Goal: Information Seeking & Learning: Learn about a topic

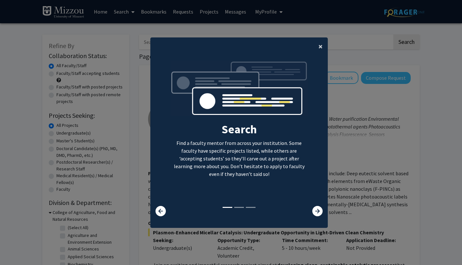
click at [318, 49] on span "×" at bounding box center [320, 46] width 4 height 10
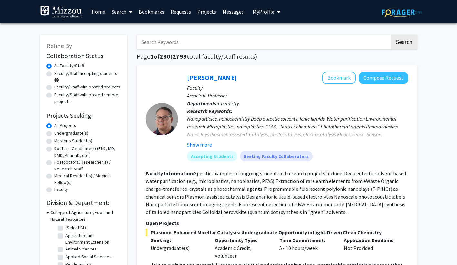
click at [97, 12] on link "Home" at bounding box center [98, 11] width 20 height 23
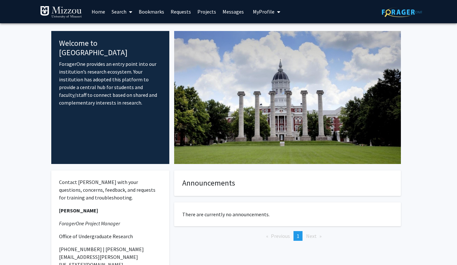
click at [183, 11] on link "Requests" at bounding box center [180, 11] width 27 height 23
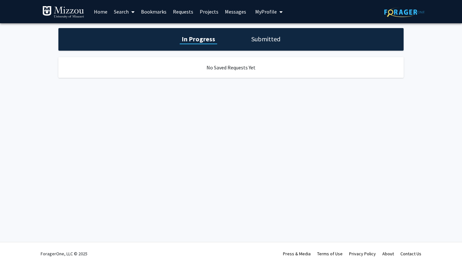
click at [203, 13] on link "Projects" at bounding box center [208, 11] width 25 height 23
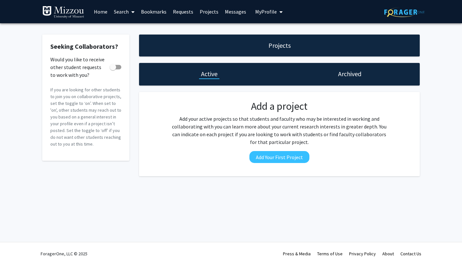
click at [231, 15] on link "Messages" at bounding box center [236, 11] width 28 height 23
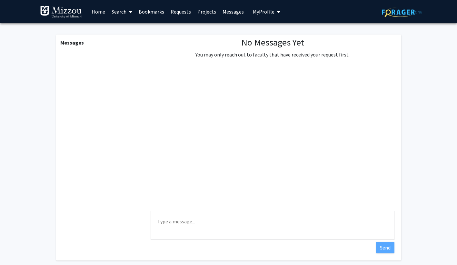
click at [258, 10] on span "My Profile" at bounding box center [264, 11] width 22 height 6
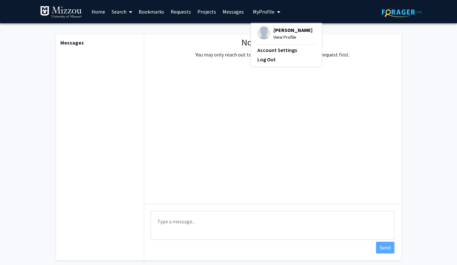
click at [257, 11] on span "My Profile" at bounding box center [264, 11] width 22 height 6
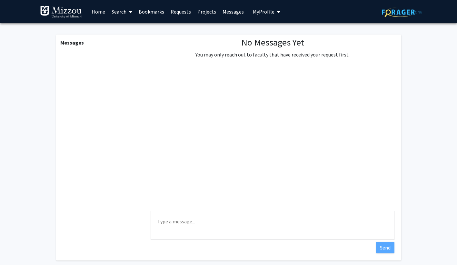
click at [177, 14] on link "Requests" at bounding box center [180, 11] width 27 height 23
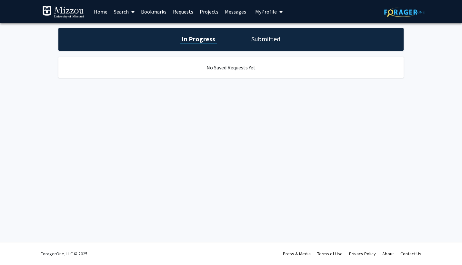
click at [158, 10] on link "Bookmarks" at bounding box center [154, 11] width 32 height 23
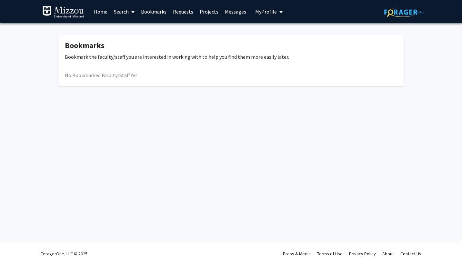
click at [128, 8] on link "Search" at bounding box center [124, 11] width 27 height 23
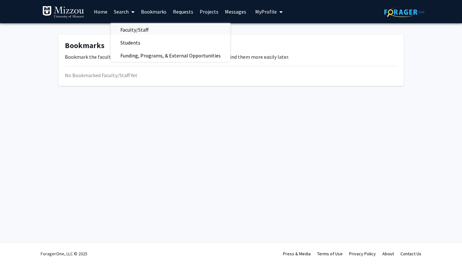
click at [137, 29] on span "Faculty/Staff" at bounding box center [134, 29] width 47 height 13
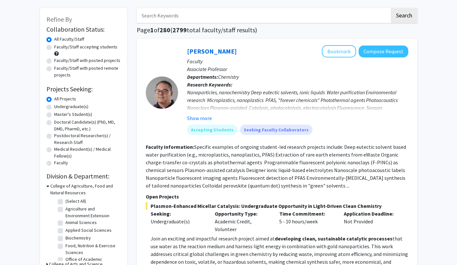
scroll to position [27, 0]
click at [63, 108] on label "Undergraduate(s)" at bounding box center [71, 106] width 34 height 7
click at [58, 107] on input "Undergraduate(s)" at bounding box center [56, 105] width 4 height 4
radio input "true"
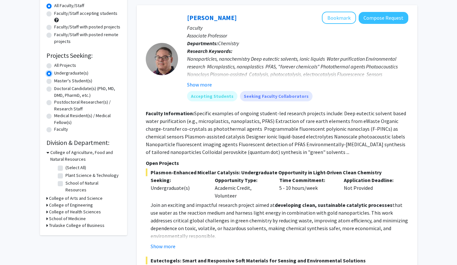
scroll to position [60, 0]
click at [71, 195] on h3 "College of Arts and Science" at bounding box center [76, 198] width 54 height 7
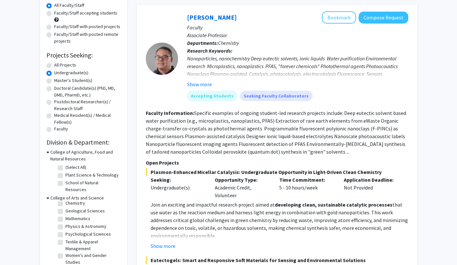
scroll to position [20, 0]
click at [65, 229] on label "Psychological Sciences" at bounding box center [87, 232] width 45 height 7
click at [65, 229] on input "Psychological Sciences" at bounding box center [67, 231] width 4 height 4
checkbox input "true"
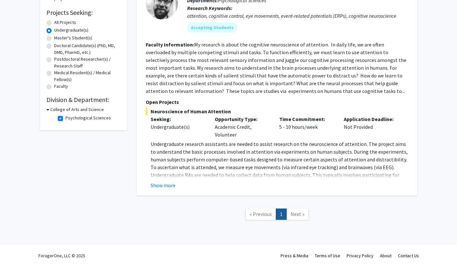
scroll to position [104, 0]
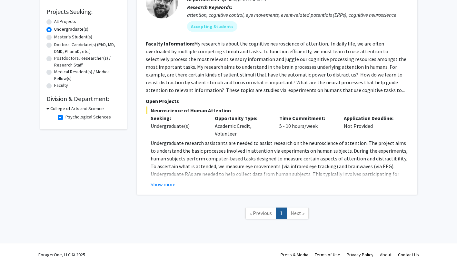
click at [296, 213] on span "Next »" at bounding box center [298, 213] width 14 height 6
click at [168, 185] on button "Show more" at bounding box center [163, 184] width 25 height 8
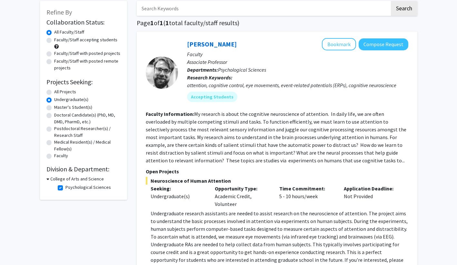
scroll to position [33, 0]
click at [66, 106] on label "Master's Student(s)" at bounding box center [73, 107] width 38 height 7
click at [58, 106] on input "Master's Student(s)" at bounding box center [56, 106] width 4 height 4
radio input "true"
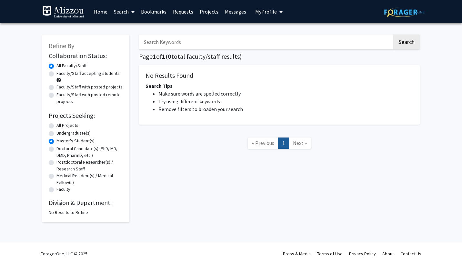
click at [56, 150] on label "Doctoral Candidate(s) (PhD, MD, DMD, PharmD, etc.)" at bounding box center [89, 152] width 66 height 14
click at [56, 149] on input "Doctoral Candidate(s) (PhD, MD, DMD, PharmD, etc.)" at bounding box center [58, 147] width 4 height 4
radio input "true"
click at [56, 163] on label "Postdoctoral Researcher(s) / Research Staff" at bounding box center [89, 166] width 66 height 14
click at [56, 163] on input "Postdoctoral Researcher(s) / Research Staff" at bounding box center [58, 161] width 4 height 4
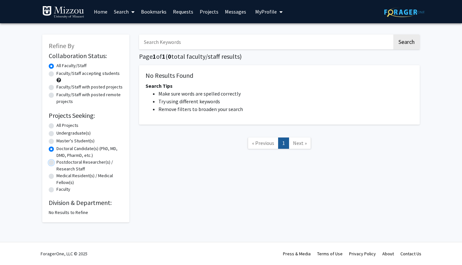
radio input "true"
click at [56, 178] on label "Medical Resident(s) / Medical Fellow(s)" at bounding box center [89, 179] width 66 height 14
click at [56, 176] on input "Medical Resident(s) / Medical Fellow(s)" at bounding box center [58, 174] width 4 height 4
radio input "true"
click at [56, 187] on label "Faculty" at bounding box center [63, 189] width 14 height 7
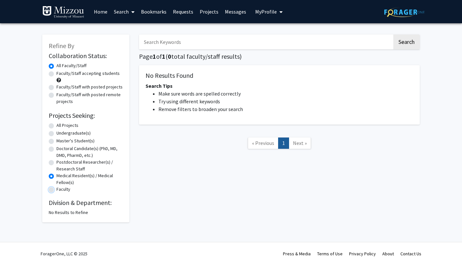
click at [56, 187] on input "Faculty" at bounding box center [58, 188] width 4 height 4
radio input "true"
click at [56, 134] on label "Undergraduate(s)" at bounding box center [73, 133] width 34 height 7
click at [56, 134] on input "Undergraduate(s)" at bounding box center [58, 132] width 4 height 4
radio input "true"
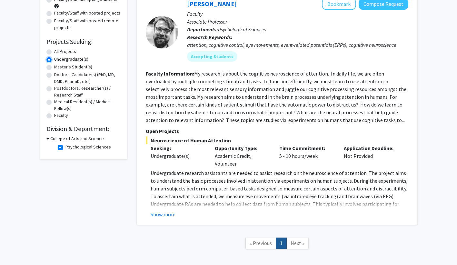
scroll to position [74, 0]
click at [170, 212] on button "Show more" at bounding box center [163, 214] width 25 height 8
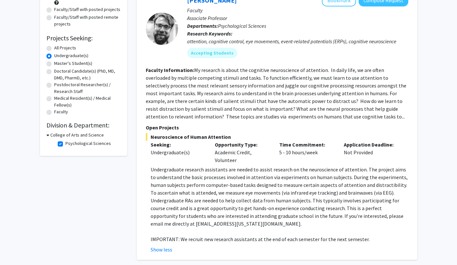
scroll to position [0, 0]
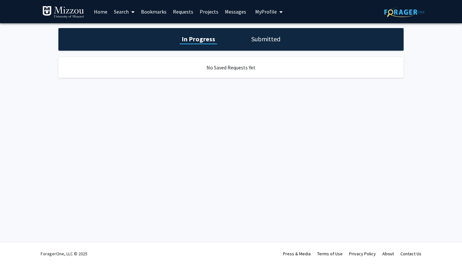
click at [104, 8] on link "Home" at bounding box center [101, 11] width 20 height 23
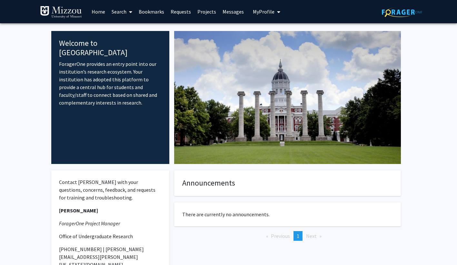
click at [123, 10] on link "Search" at bounding box center [121, 11] width 27 height 23
